Goal: Find specific page/section: Find specific page/section

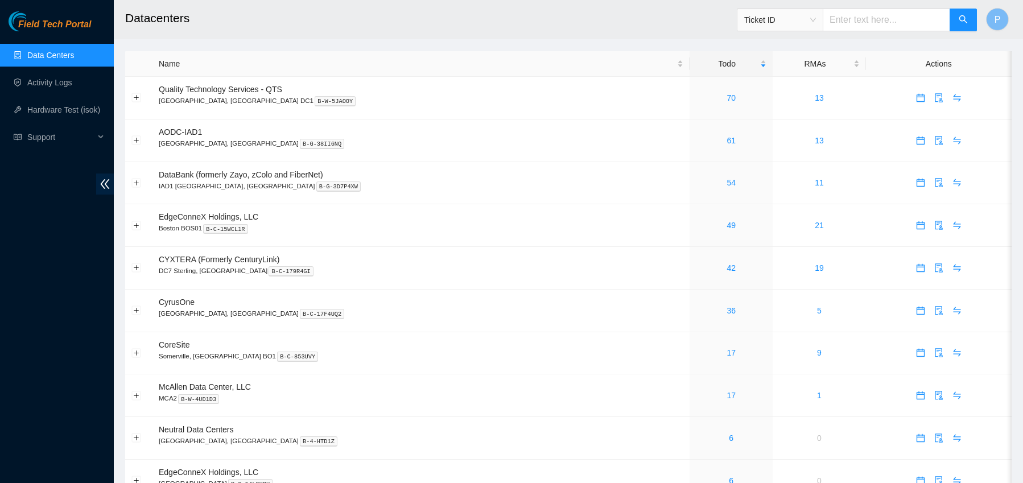
click at [51, 52] on link "Data Centers" at bounding box center [50, 55] width 47 height 9
click at [210, 23] on h2 "Datacenters" at bounding box center [475, 18] width 701 height 36
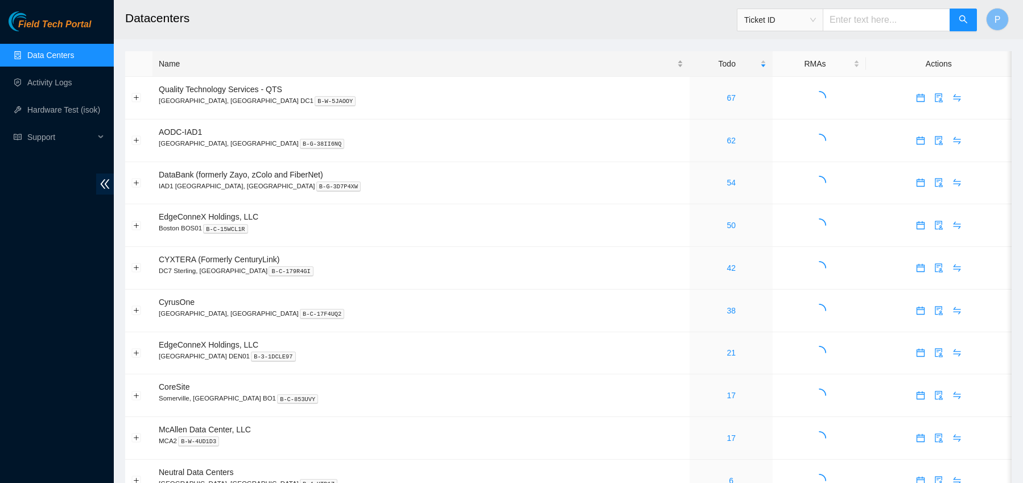
click at [220, 64] on div "Name" at bounding box center [421, 63] width 525 height 13
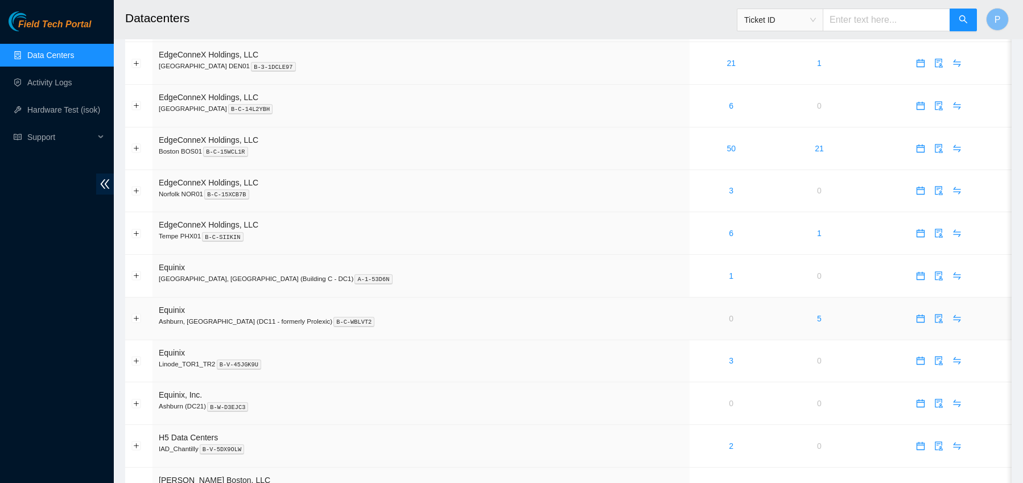
scroll to position [507, 0]
